Goal: Book appointment/travel/reservation

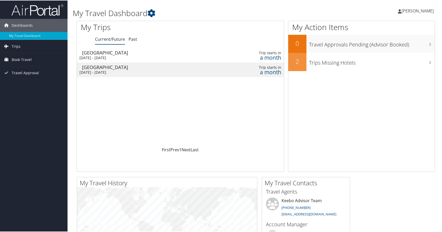
click at [216, 52] on td at bounding box center [218, 55] width 10 height 15
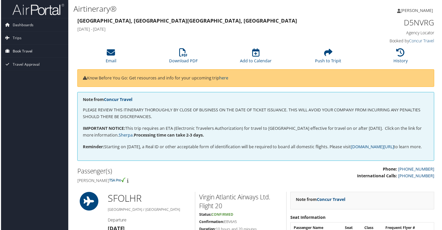
click at [30, 50] on span "Book Travel" at bounding box center [22, 51] width 20 height 13
click at [37, 76] on link "Book/Manage Online Trips" at bounding box center [33, 77] width 67 height 8
